Goal: Task Accomplishment & Management: Complete application form

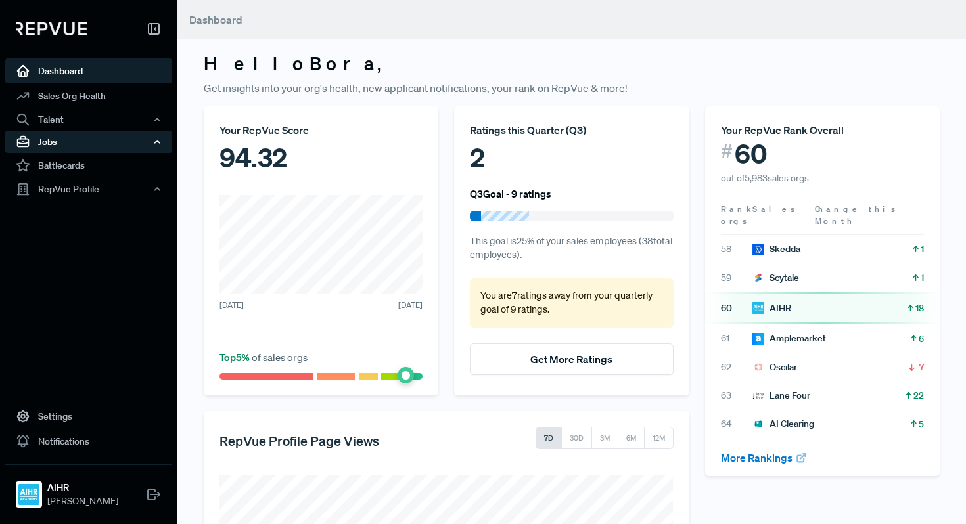
click at [117, 138] on div "Jobs" at bounding box center [88, 142] width 167 height 22
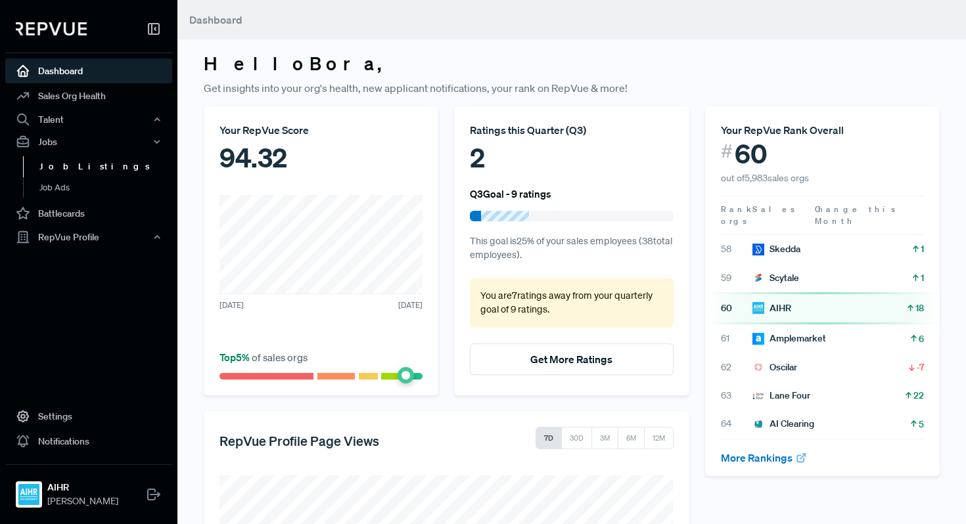
click at [124, 164] on link "Job Listings" at bounding box center [106, 166] width 167 height 21
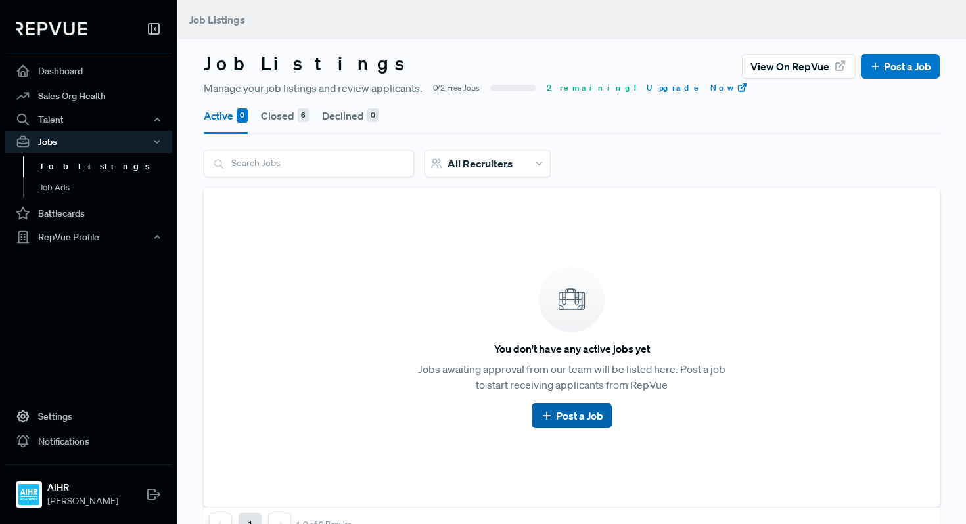
click at [543, 411] on icon at bounding box center [546, 415] width 13 height 13
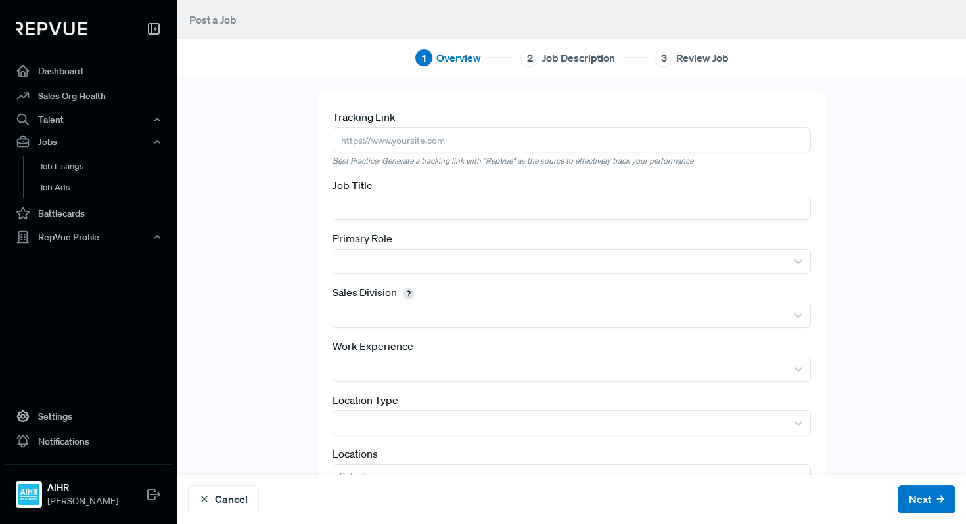
click at [442, 149] on input "text" at bounding box center [571, 139] width 478 height 24
click at [440, 205] on input "text" at bounding box center [571, 208] width 478 height 24
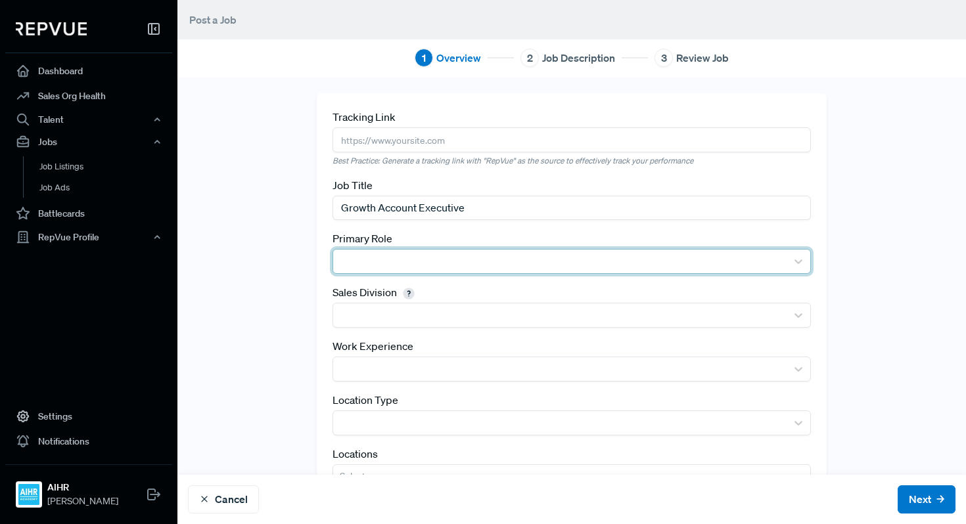
type input "Growth Account Executive"
click at [474, 259] on div at bounding box center [560, 261] width 440 height 18
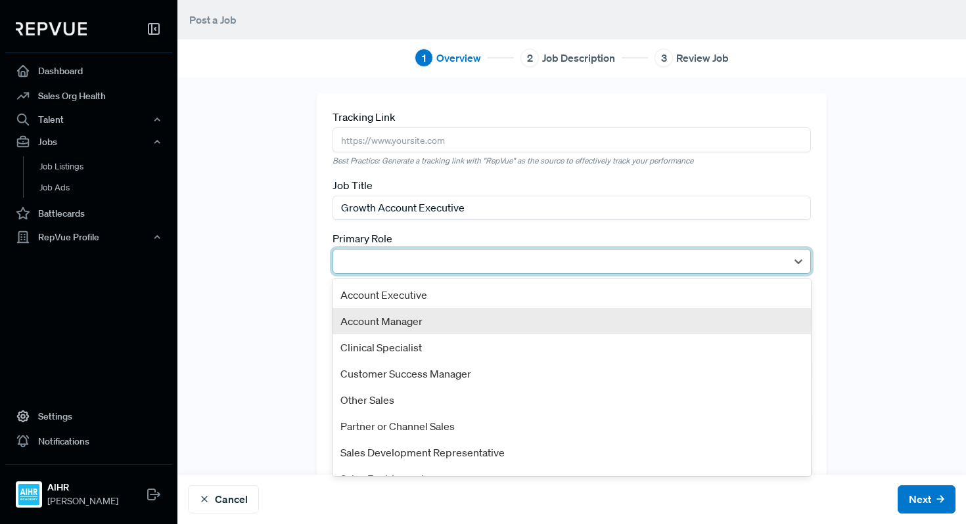
click at [433, 321] on div "Account Manager" at bounding box center [571, 321] width 478 height 26
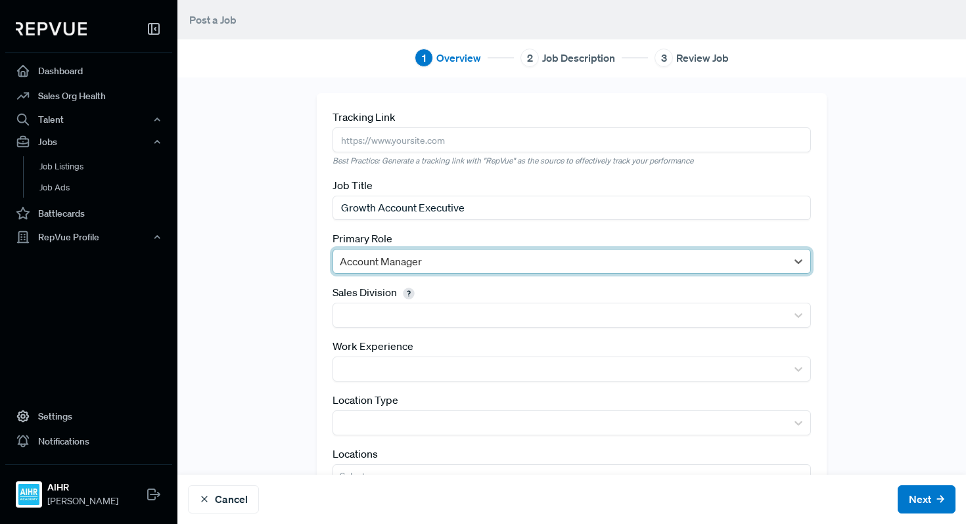
click at [433, 321] on div at bounding box center [560, 315] width 440 height 18
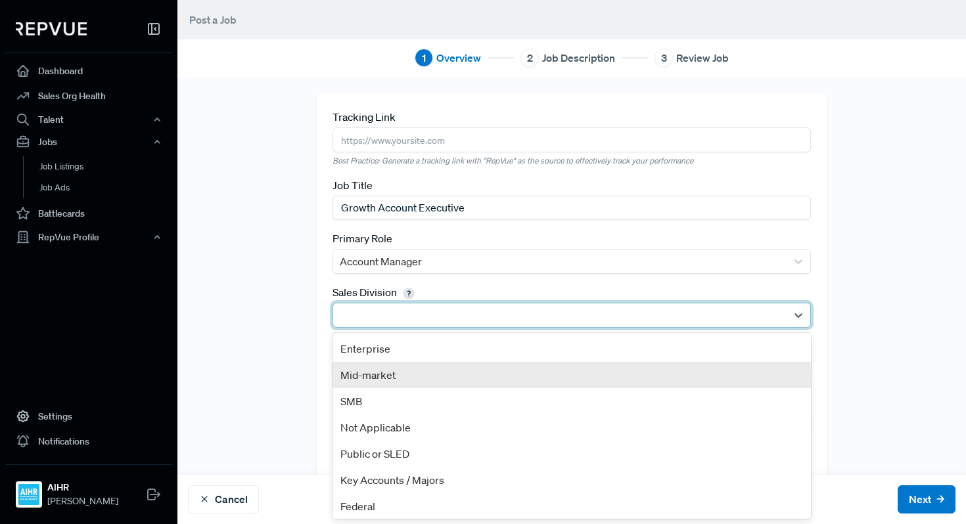
click at [418, 368] on div "Mid-market" at bounding box center [571, 375] width 478 height 26
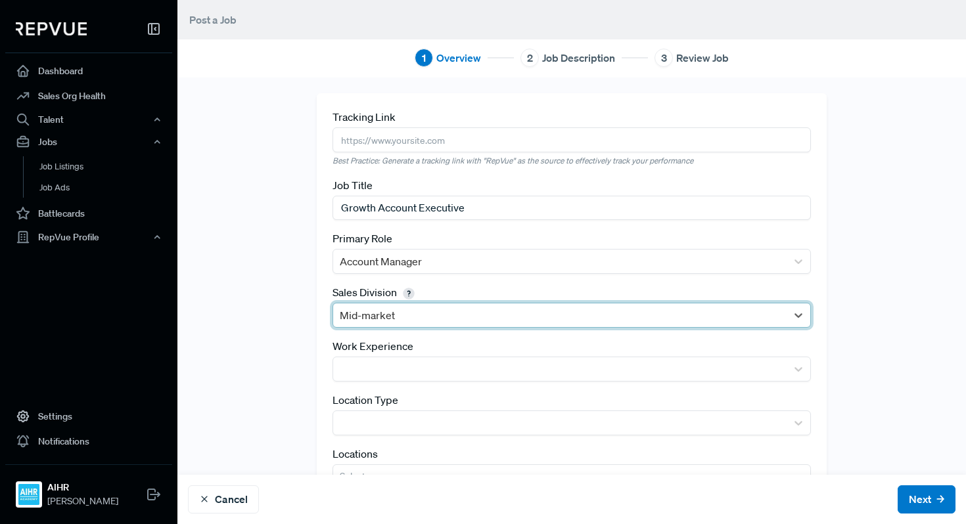
scroll to position [56, 0]
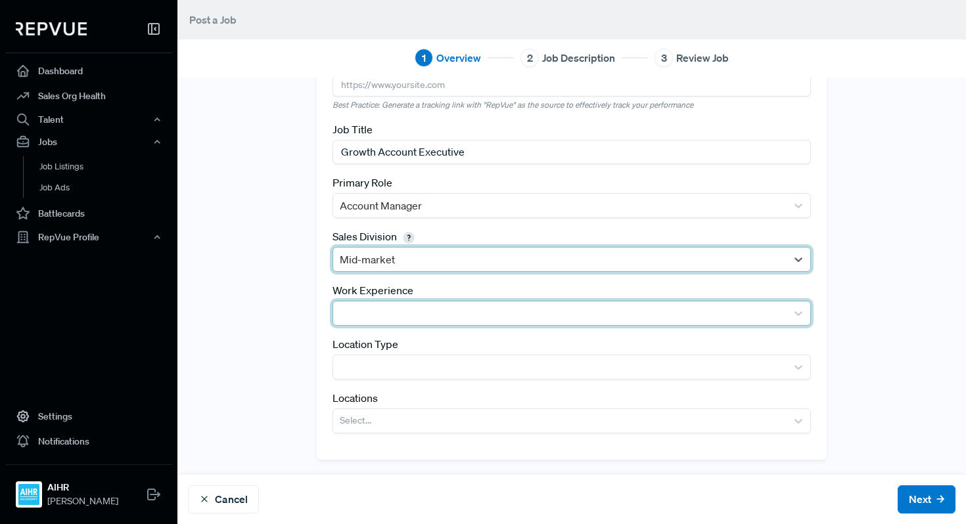
click at [422, 315] on div at bounding box center [560, 313] width 440 height 18
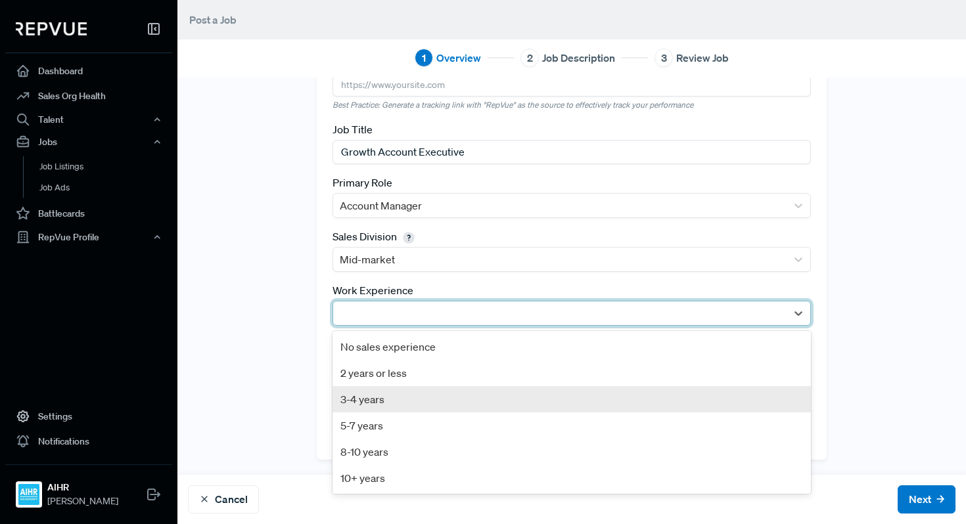
click at [399, 397] on div "3-4 years" at bounding box center [571, 399] width 478 height 26
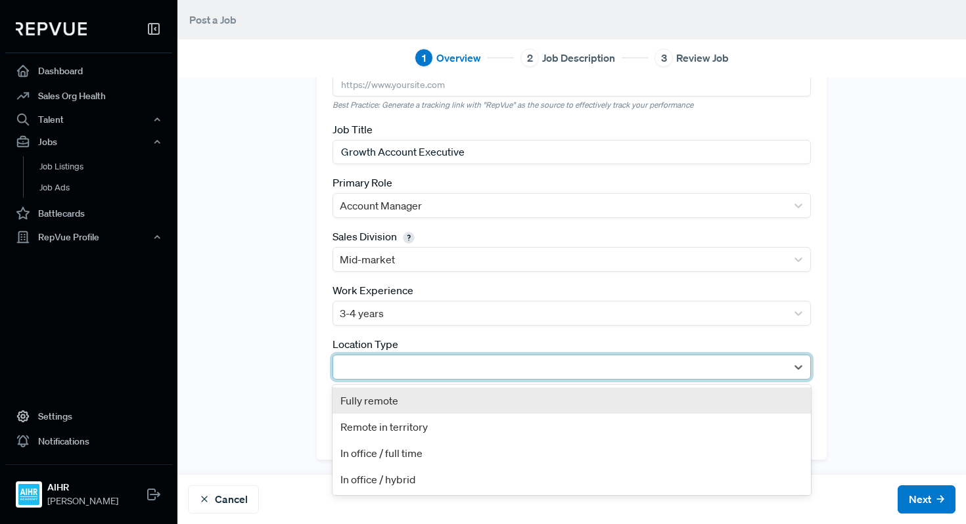
click at [405, 365] on div at bounding box center [560, 367] width 440 height 18
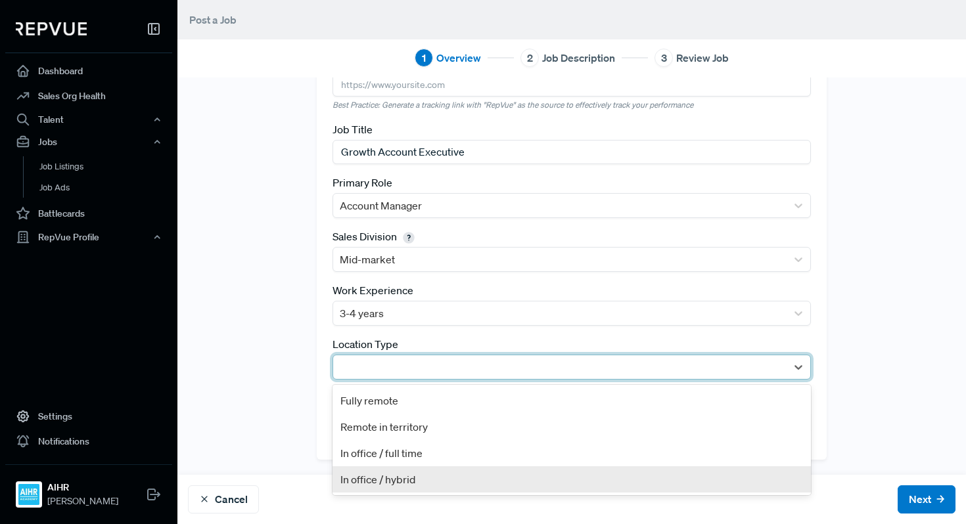
click at [392, 483] on div "In office / hybrid" at bounding box center [571, 479] width 478 height 26
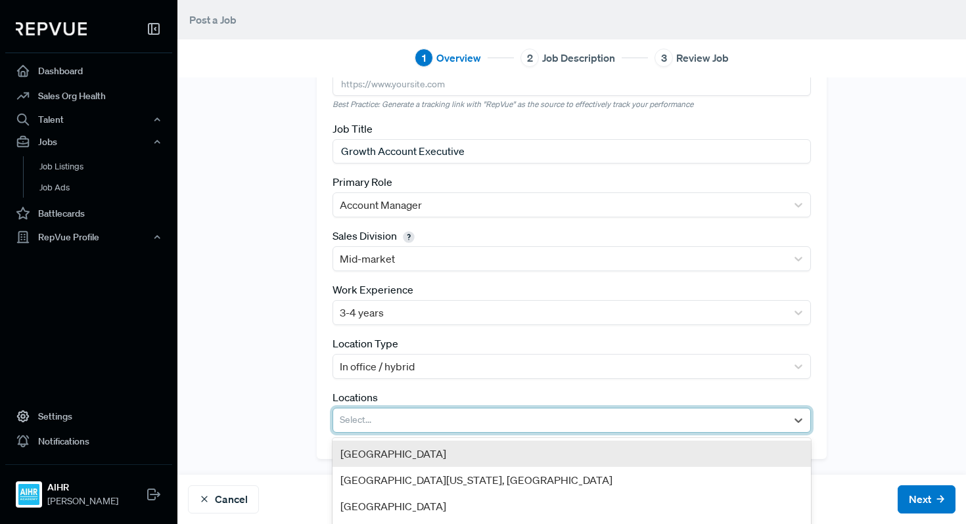
click at [399, 416] on div at bounding box center [560, 420] width 440 height 18
type input "R"
type input "Net"
drag, startPoint x: 411, startPoint y: 443, endPoint x: 420, endPoint y: 460, distance: 18.5
click at [420, 460] on div "[GEOGRAPHIC_DATA]" at bounding box center [571, 454] width 478 height 26
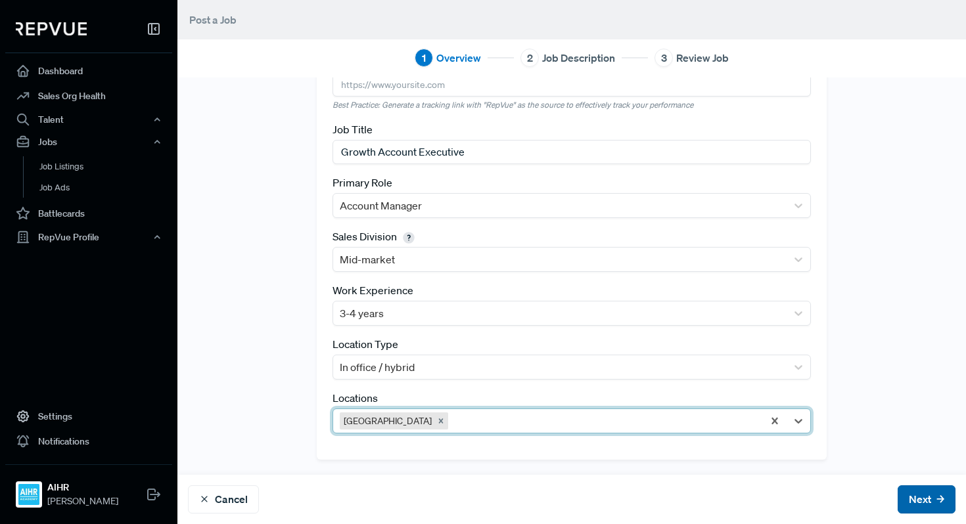
click at [913, 506] on button "Next" at bounding box center [926, 499] width 58 height 28
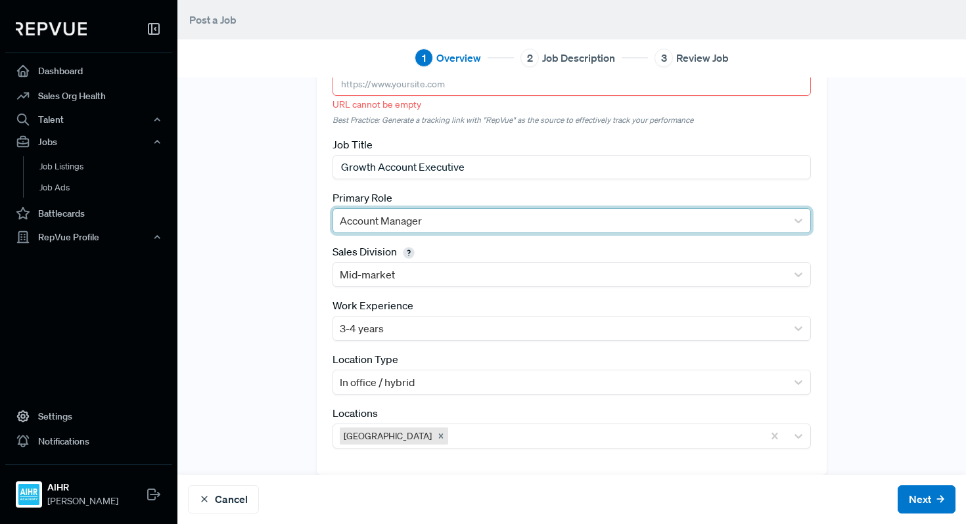
scroll to position [0, 0]
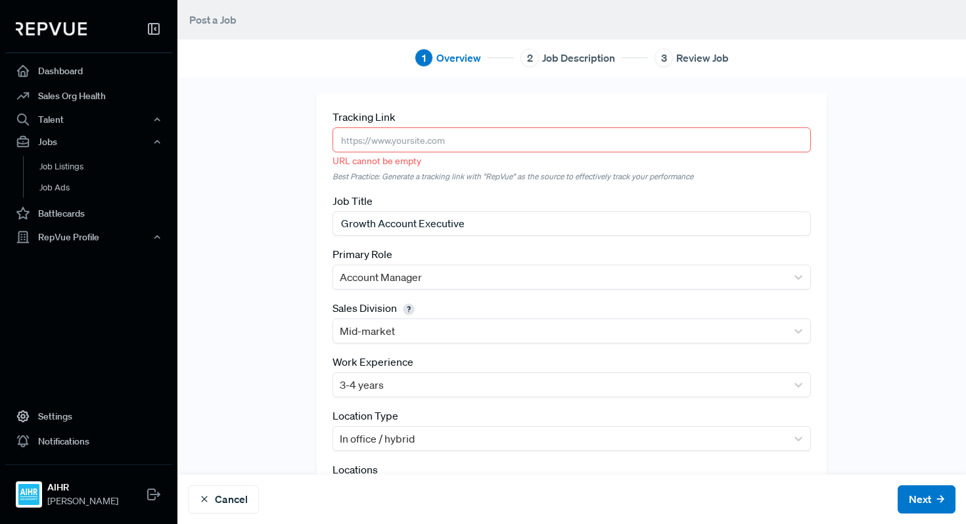
click at [501, 148] on input "text" at bounding box center [571, 139] width 478 height 24
paste input "[URL][DOMAIN_NAME]"
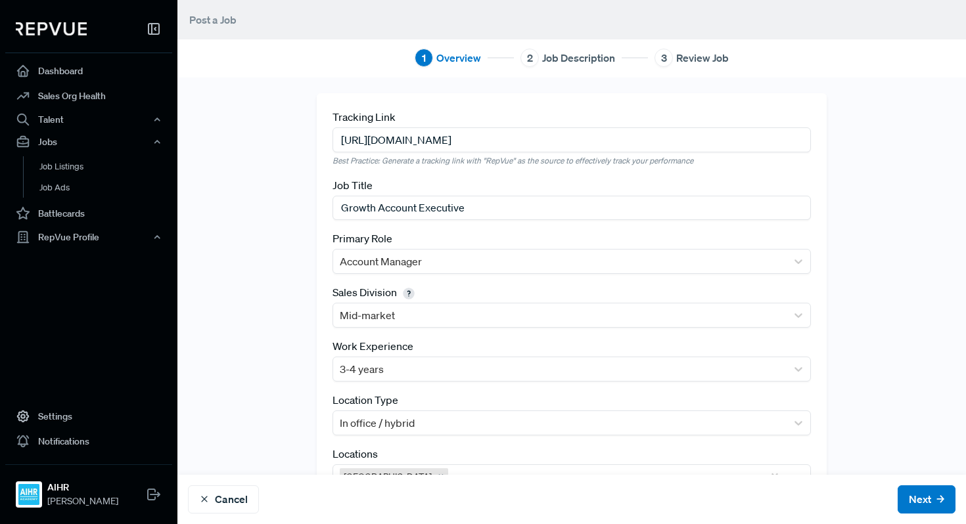
scroll to position [56, 0]
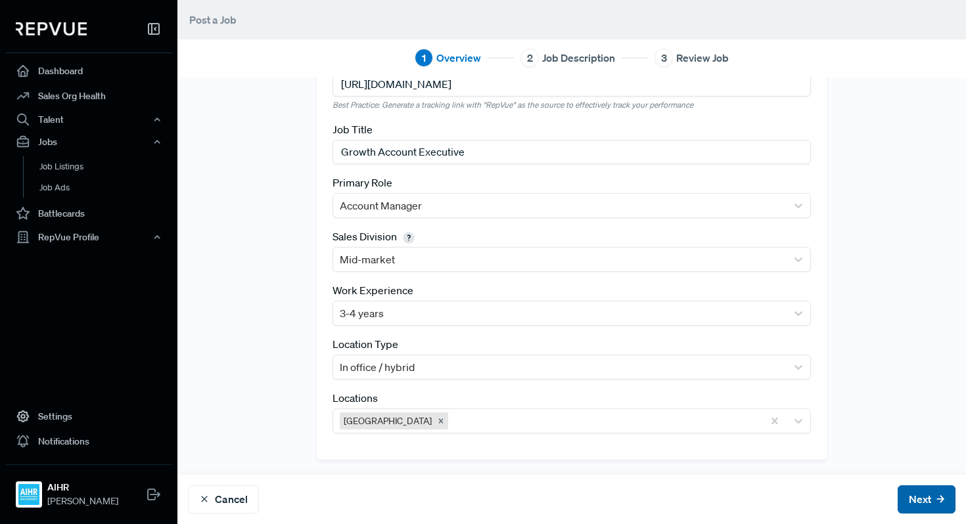
type input "[URL][DOMAIN_NAME]"
click at [912, 490] on button "Next" at bounding box center [926, 499] width 58 height 28
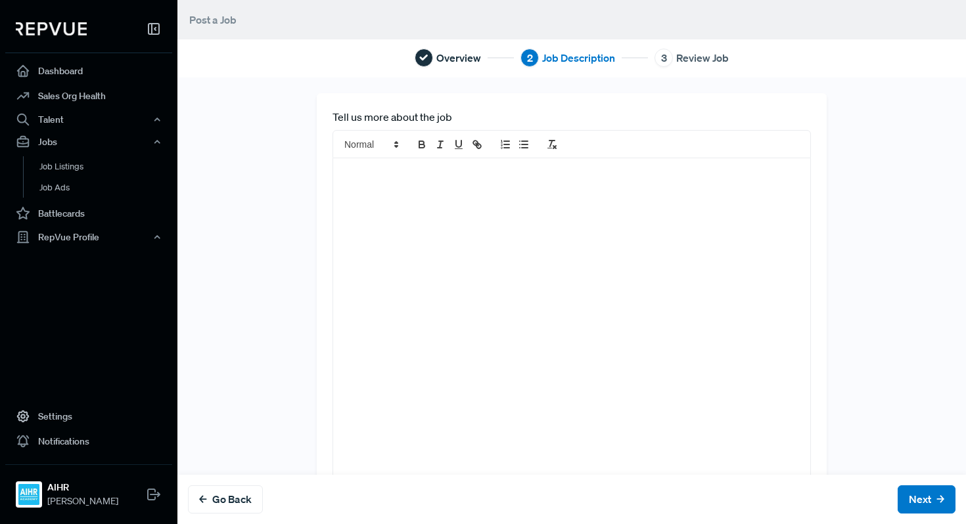
click at [604, 242] on div at bounding box center [571, 323] width 477 height 330
click at [353, 225] on div "To enrich screen reader interactions, please activate Accessibility in Grammarl…" at bounding box center [571, 323] width 477 height 330
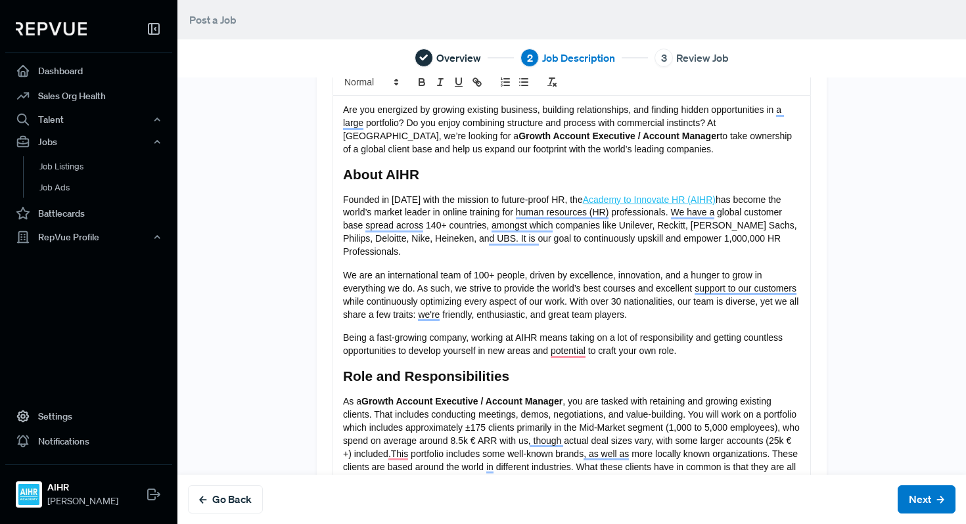
scroll to position [67, 0]
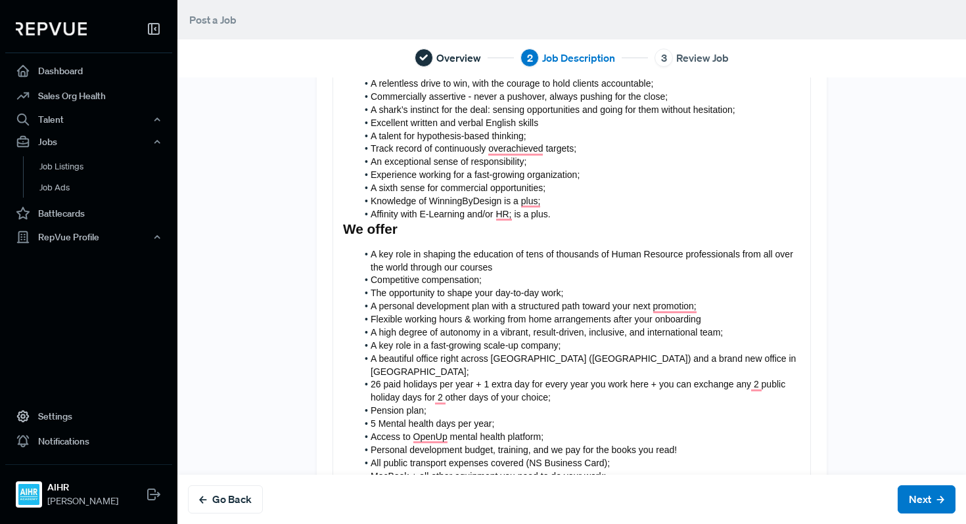
click at [567, 220] on li "Affinity with E-Learning and/or HR; is a plus." at bounding box center [578, 214] width 443 height 13
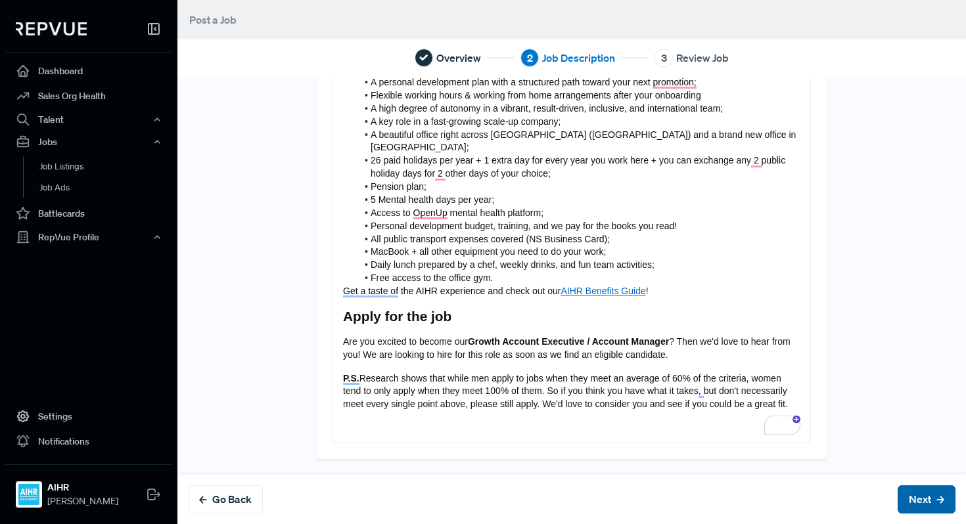
click at [918, 498] on button "Next" at bounding box center [926, 499] width 58 height 28
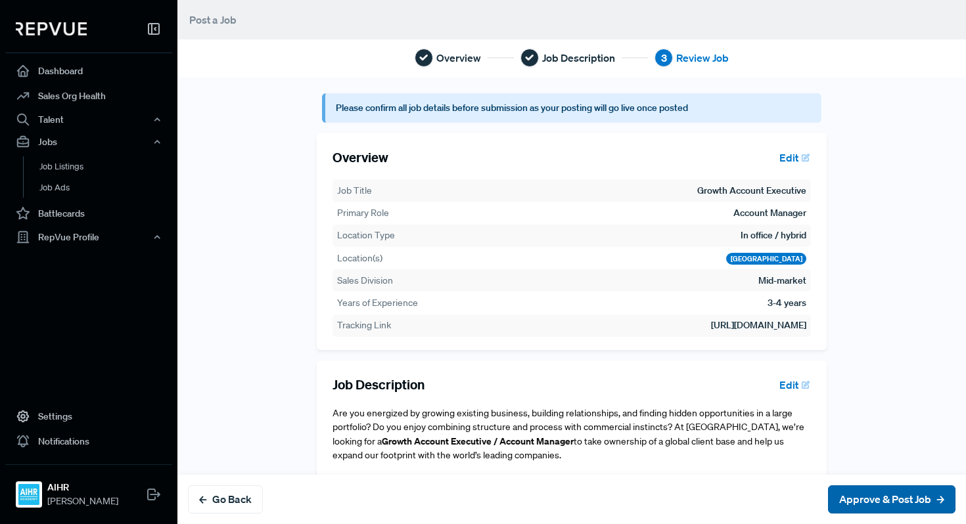
click at [885, 506] on button "Approve & Post Job" at bounding box center [891, 499] width 127 height 28
